Goal: Task Accomplishment & Management: Use online tool/utility

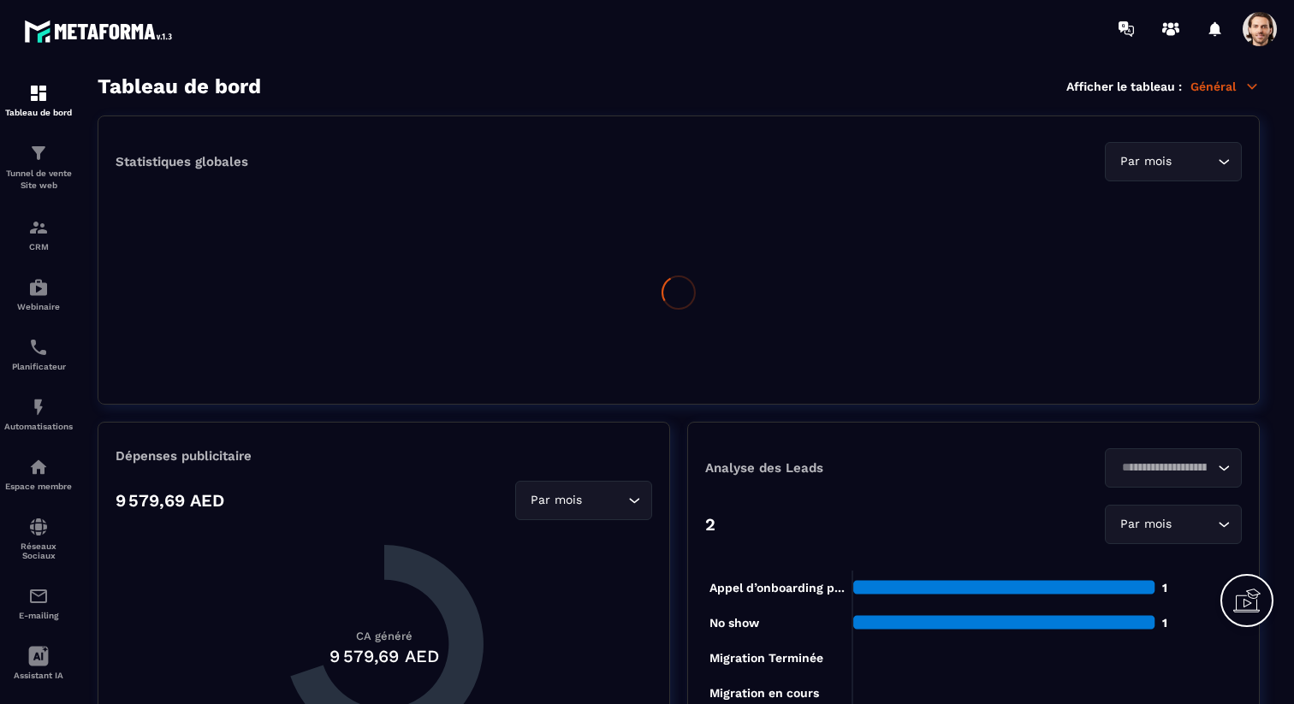
click at [1226, 86] on p "Général" at bounding box center [1224, 86] width 69 height 15
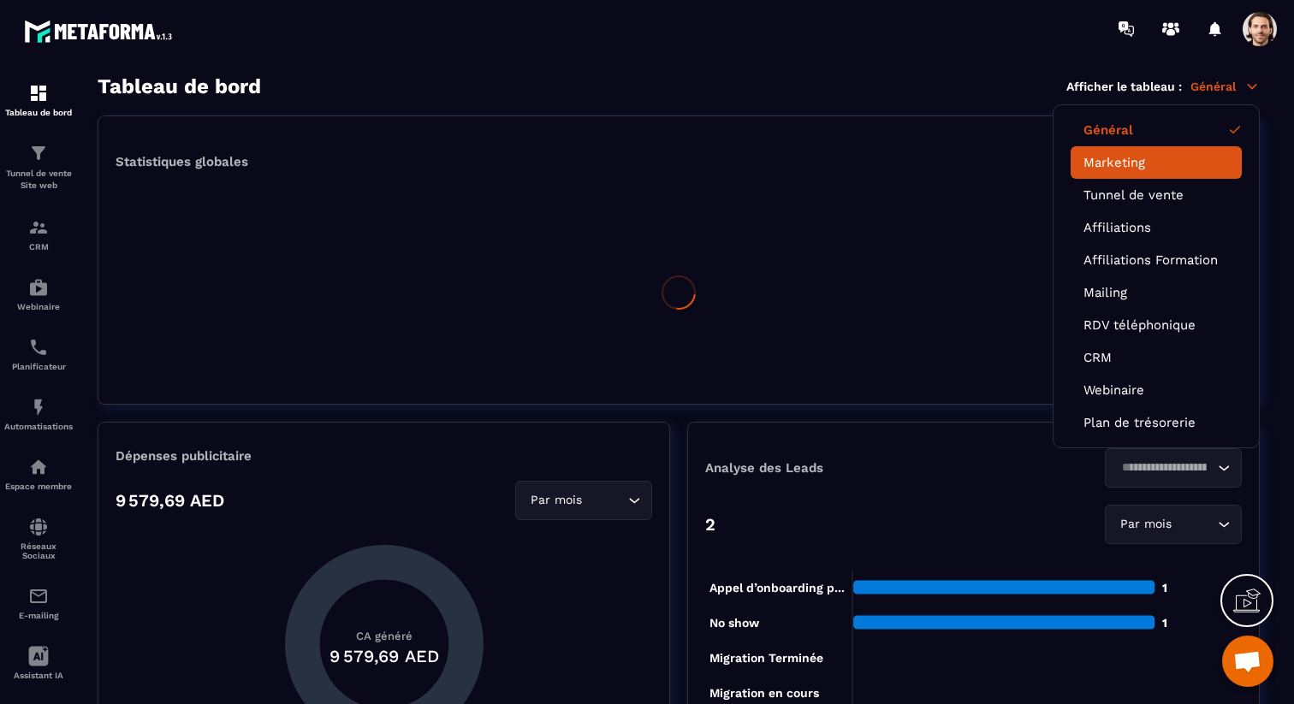
click at [1125, 158] on link "Marketing" at bounding box center [1155, 162] width 145 height 15
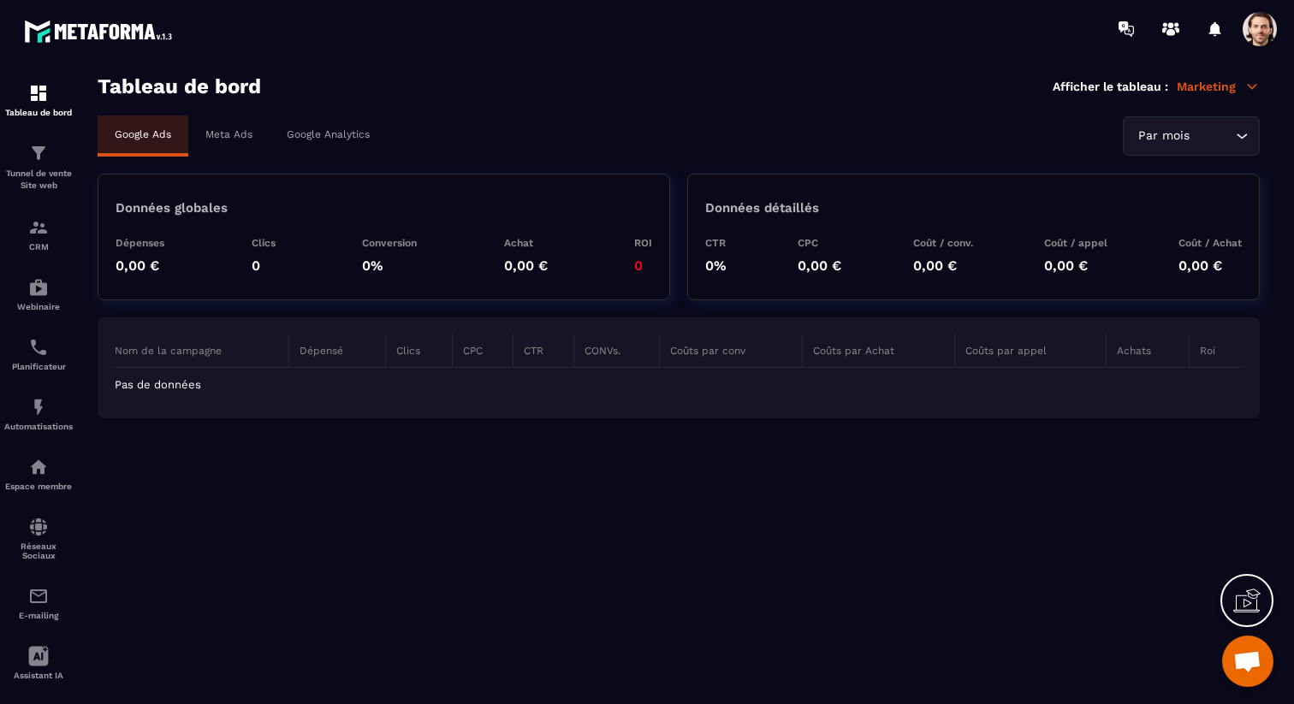
click at [251, 137] on div "Meta Ads" at bounding box center [228, 135] width 81 height 38
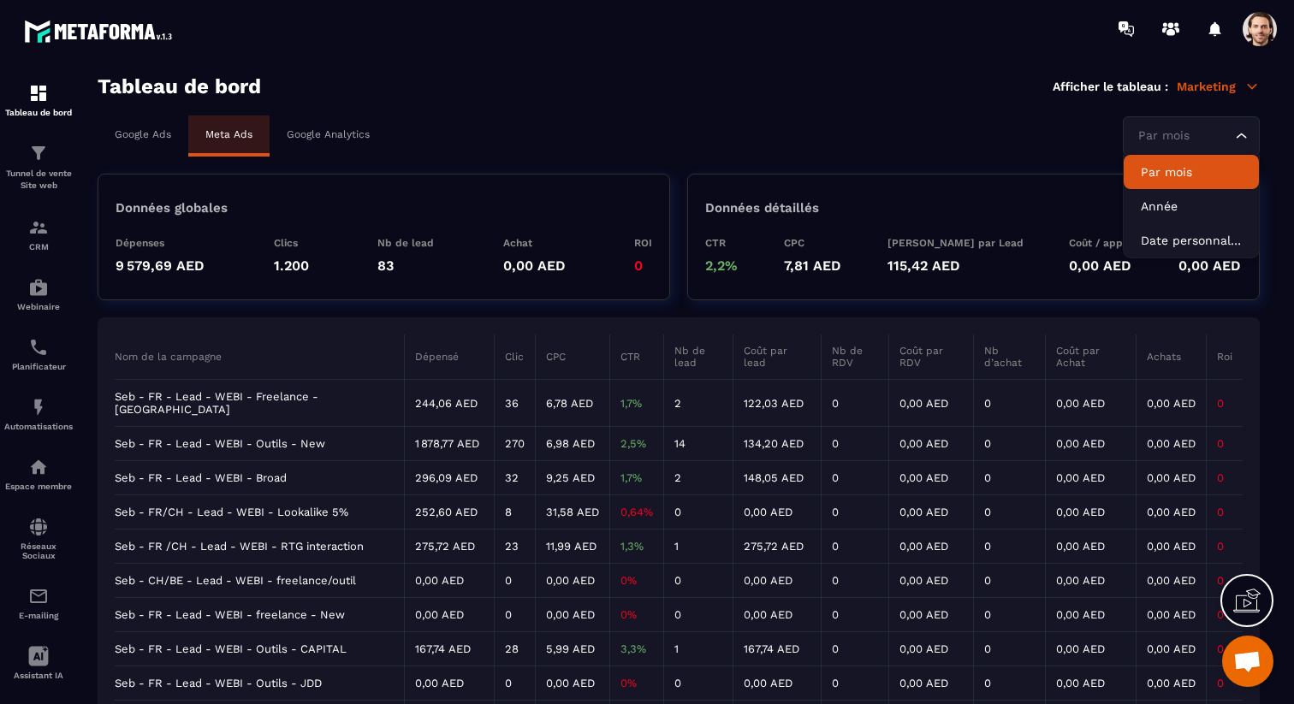
click at [1177, 131] on div "Par mois" at bounding box center [1182, 136] width 101 height 19
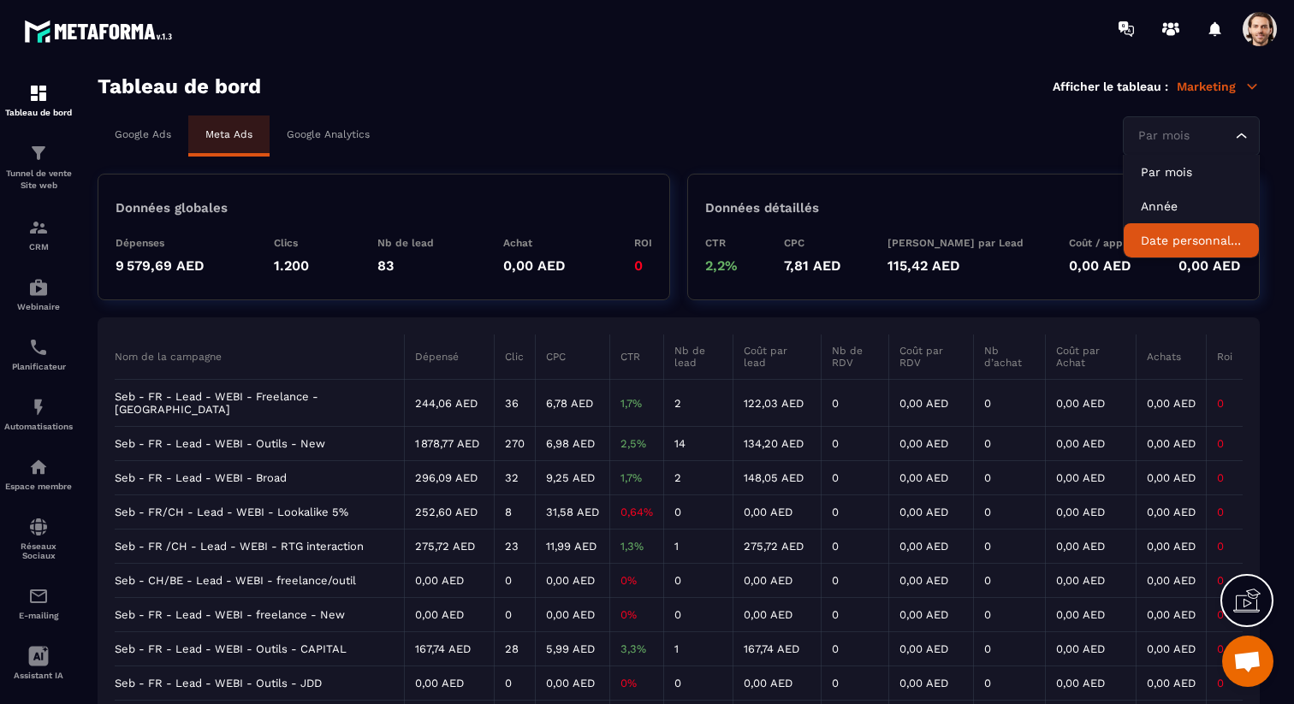
click at [1174, 232] on p "Date personnalisée" at bounding box center [1191, 240] width 101 height 17
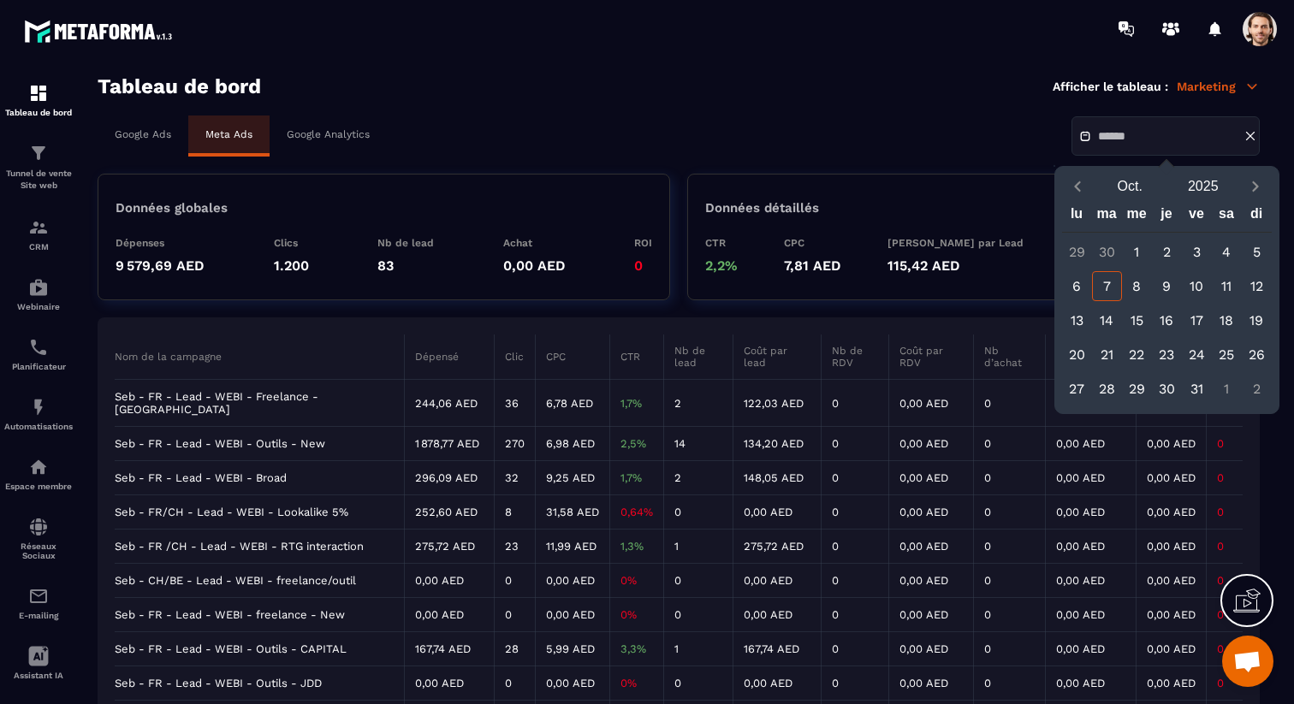
click at [1199, 252] on div "3" at bounding box center [1197, 252] width 30 height 30
click at [1112, 282] on div "7" at bounding box center [1107, 286] width 30 height 30
type input "**********"
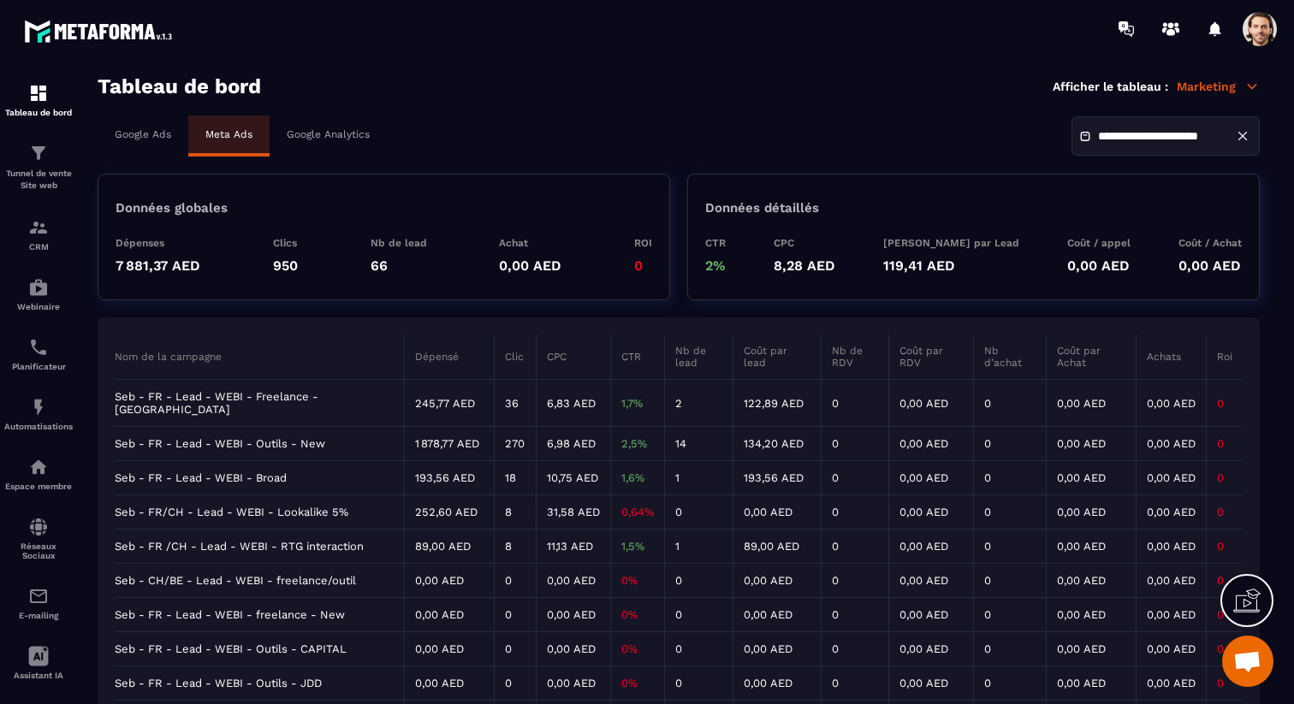
click at [228, 392] on td "Seb - FR - Lead - WEBI - Freelance - IA" at bounding box center [259, 403] width 289 height 47
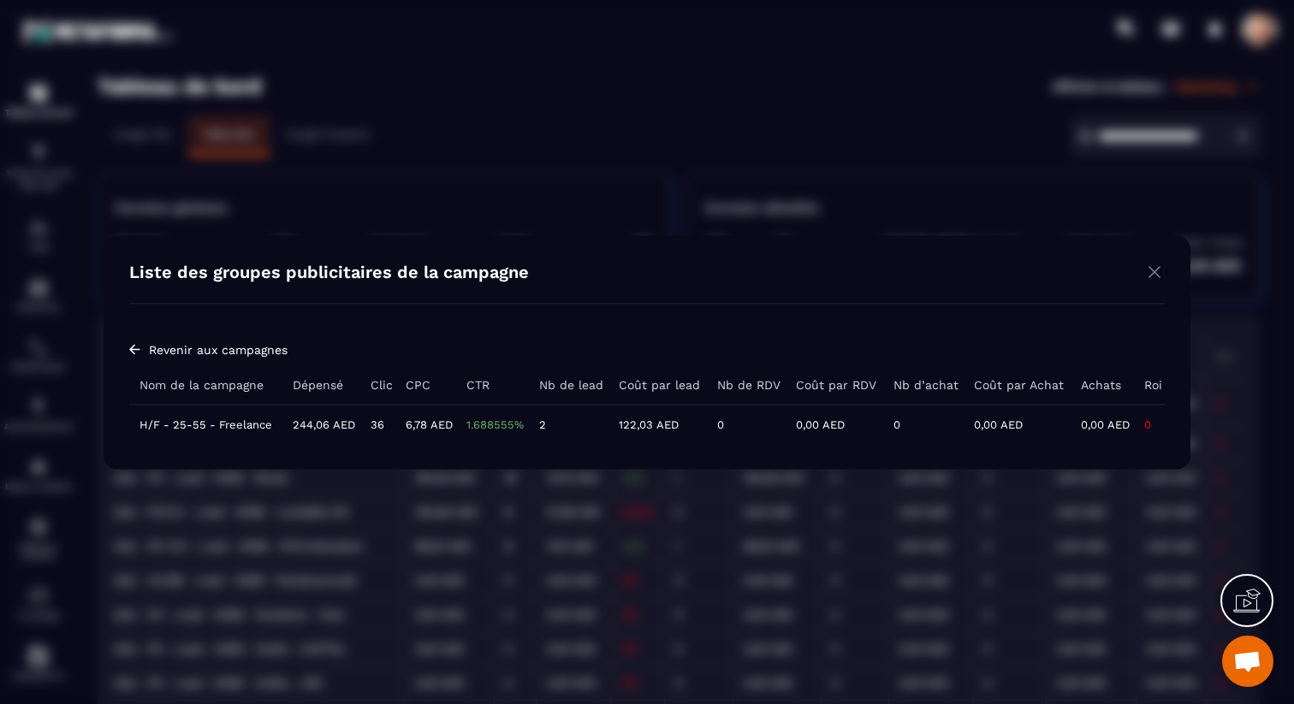
click at [228, 424] on td "H/F - 25-55 - Freelance" at bounding box center [205, 424] width 153 height 39
click at [185, 421] on td "Pas de données" at bounding box center [600, 424] width 942 height 39
click at [137, 350] on img "Modal window" at bounding box center [134, 349] width 11 height 14
click at [1162, 274] on img "Modal window" at bounding box center [1154, 271] width 21 height 21
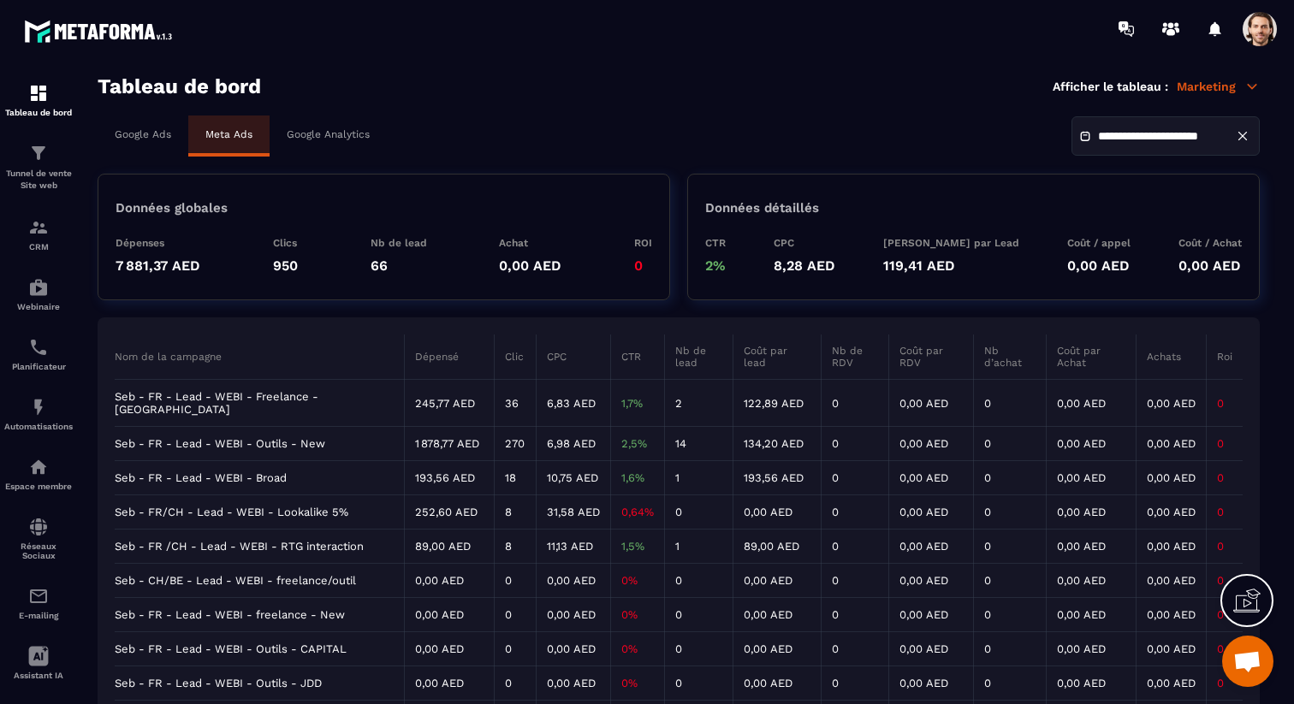
click at [275, 394] on td "Seb - FR - Lead - WEBI - Freelance - IA" at bounding box center [259, 403] width 289 height 47
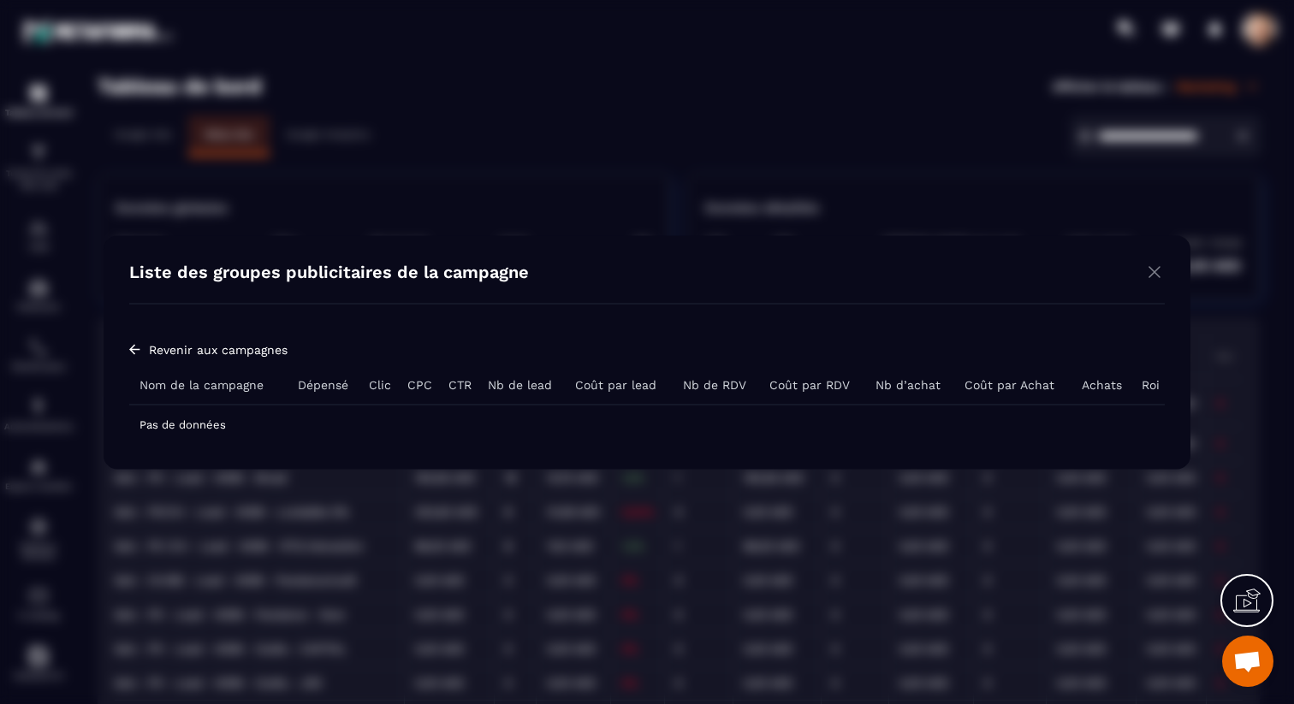
click at [134, 353] on img "Modal window" at bounding box center [134, 349] width 11 height 14
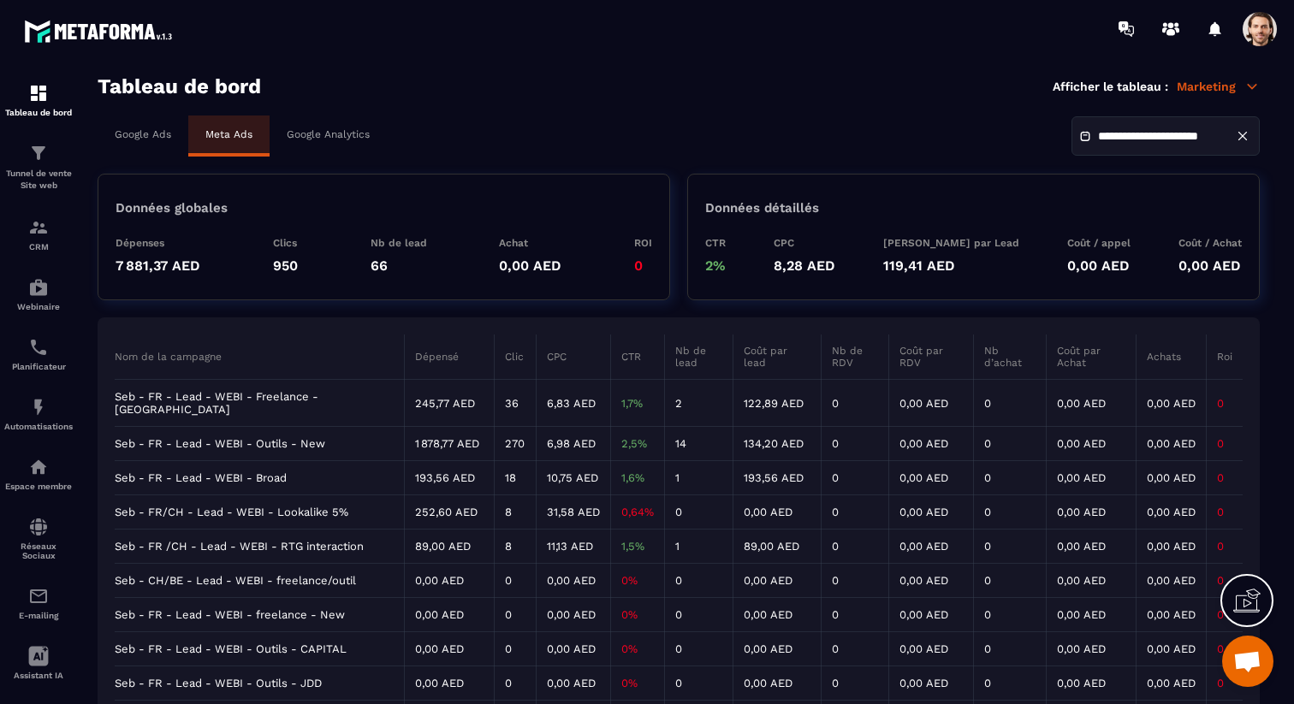
click at [238, 428] on td "Seb - FR - Lead - WEBI - Outils - New" at bounding box center [259, 444] width 289 height 34
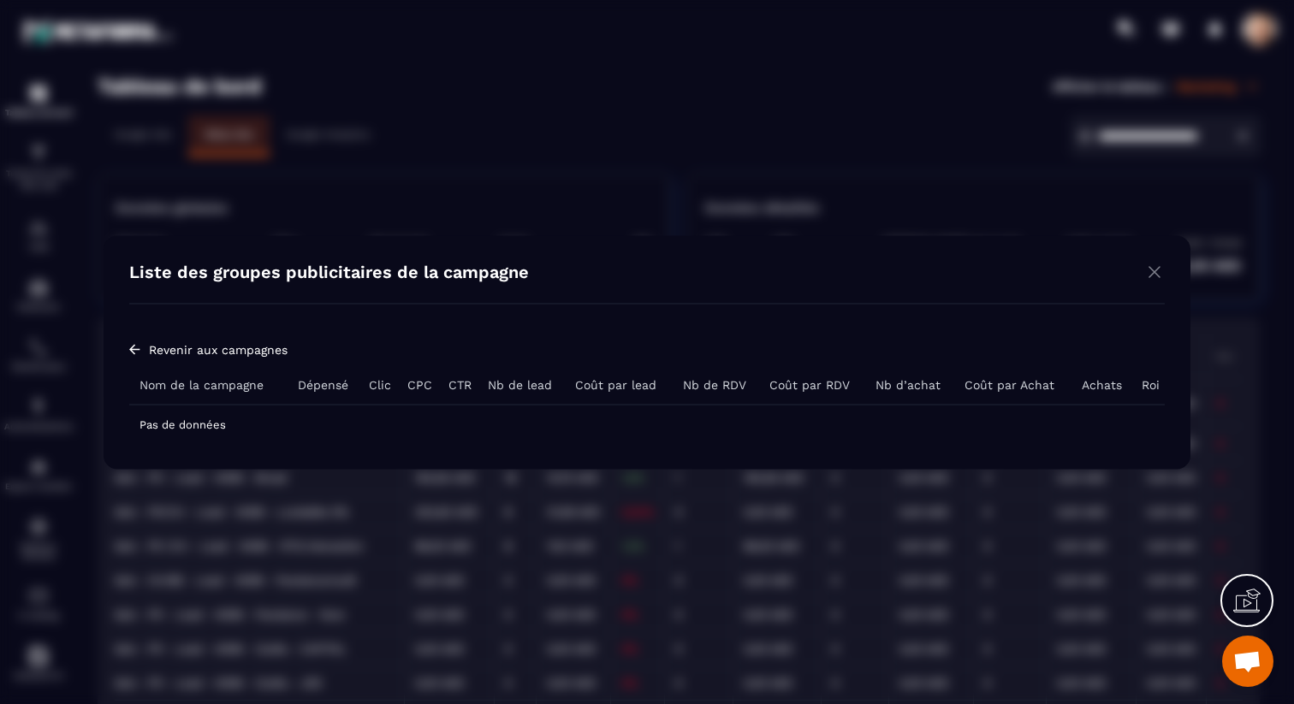
drag, startPoint x: 203, startPoint y: 341, endPoint x: 186, endPoint y: 347, distance: 17.9
click at [203, 342] on span "Revenir aux campagnes" at bounding box center [218, 349] width 139 height 14
click at [140, 350] on div "Revenir aux campagnes" at bounding box center [646, 349] width 1035 height 14
click at [135, 351] on img "Modal window" at bounding box center [134, 349] width 11 height 14
